Goal: Answer question/provide support

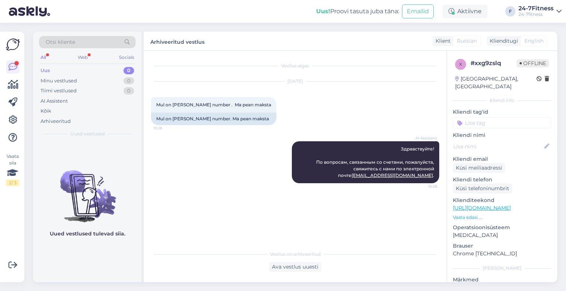
click at [77, 73] on div "Uus 0" at bounding box center [87, 71] width 96 height 10
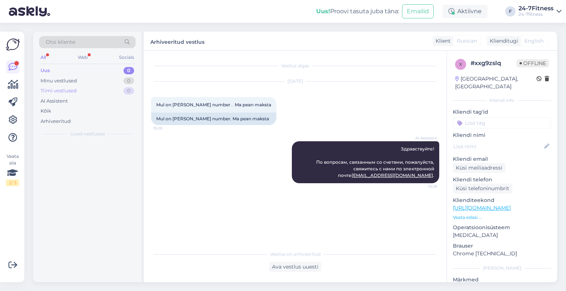
click at [78, 86] on div "Tiimi vestlused 0" at bounding box center [87, 91] width 96 height 10
click at [77, 80] on div "Minu vestlused" at bounding box center [59, 80] width 36 height 7
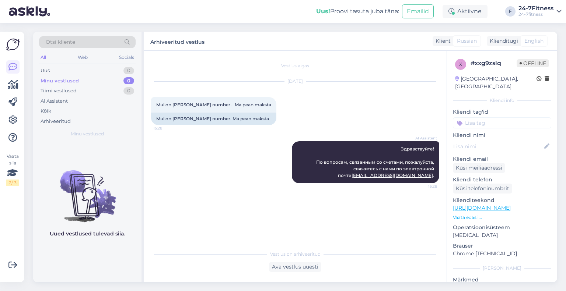
click at [72, 76] on div "Minu vestlused 0" at bounding box center [87, 81] width 96 height 10
click at [67, 71] on div "Uus 1" at bounding box center [87, 71] width 96 height 10
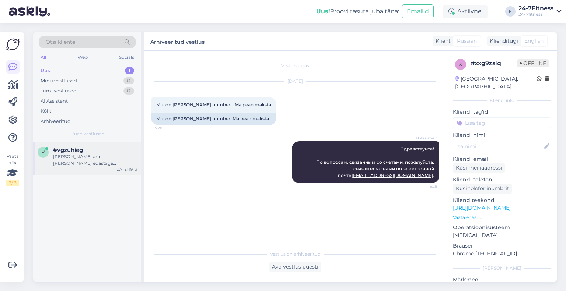
click at [66, 147] on span "#vgzuhieg" at bounding box center [68, 150] width 30 height 7
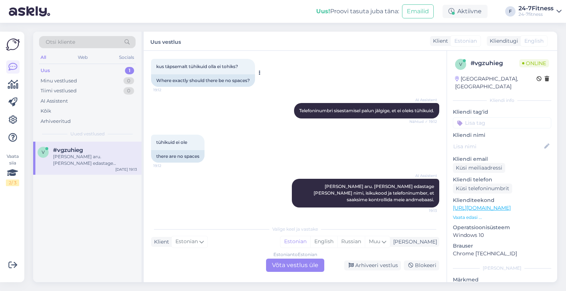
scroll to position [168, 0]
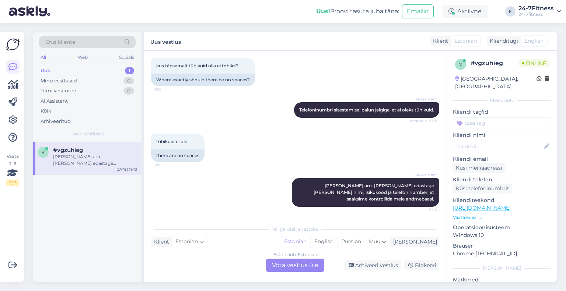
click at [303, 269] on div "Estonian to Estonian Võta vestlus üle" at bounding box center [295, 265] width 58 height 13
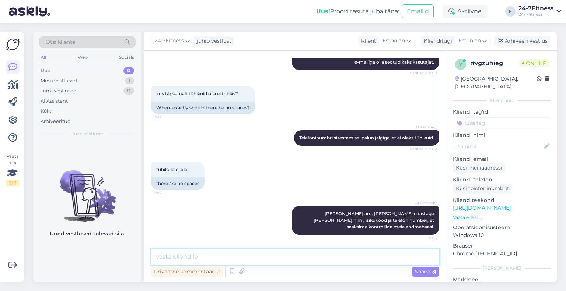
click at [243, 254] on textarea at bounding box center [295, 256] width 288 height 15
type textarea "S"
type textarea "u"
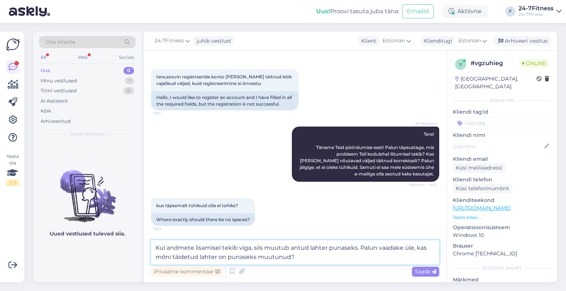
scroll to position [149, 0]
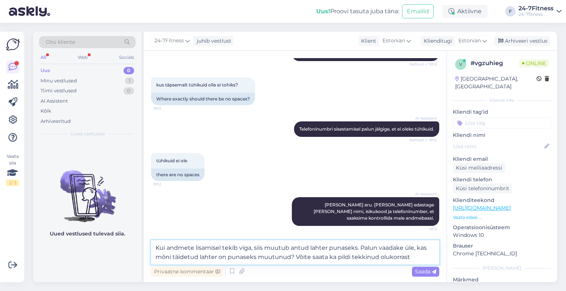
type textarea "Kui andmete lisamisel tekib viga, siis muutub antud lahter punaseks. Palun vaad…"
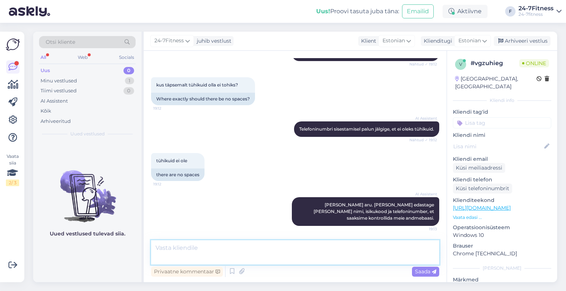
scroll to position [191, 0]
